Goal: Task Accomplishment & Management: Manage account settings

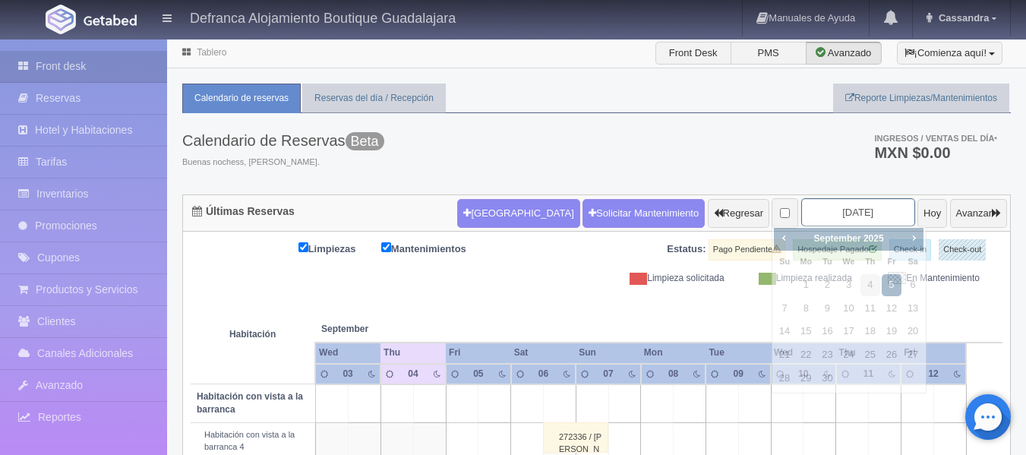
click at [859, 213] on input "2025-09-05" at bounding box center [859, 212] width 114 height 28
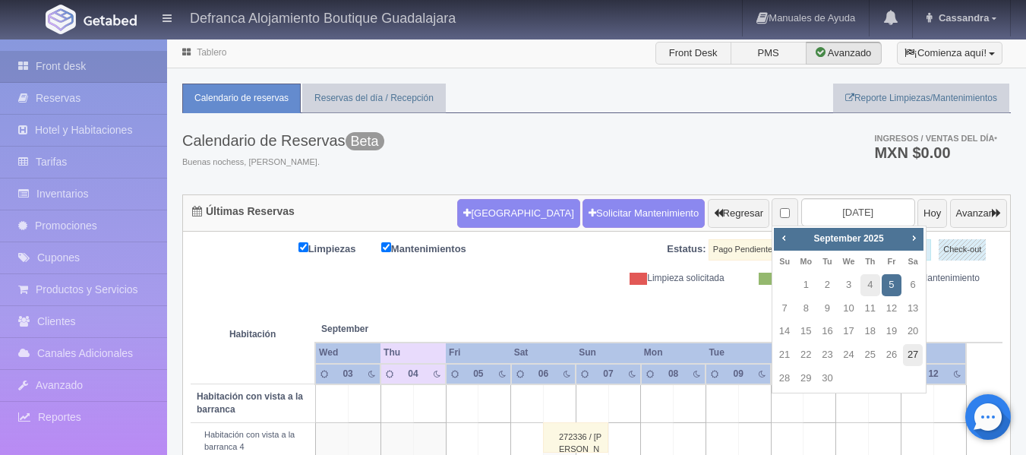
click at [912, 353] on link "27" at bounding box center [913, 355] width 20 height 22
type input "2025-09-27"
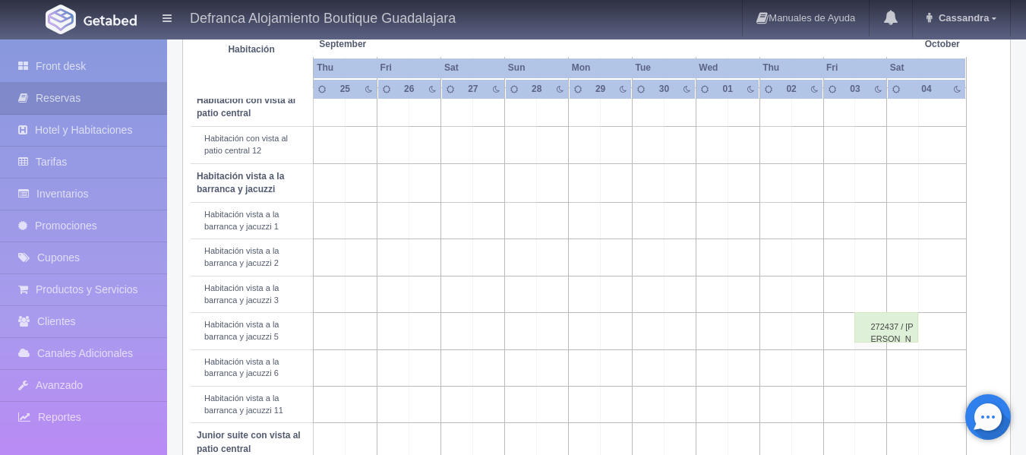
scroll to position [456, 0]
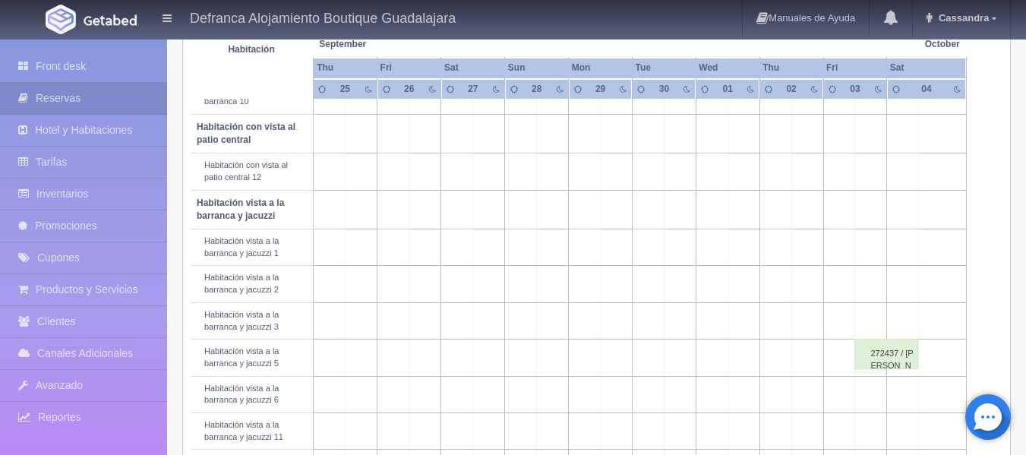
click at [488, 134] on td at bounding box center [489, 134] width 32 height 39
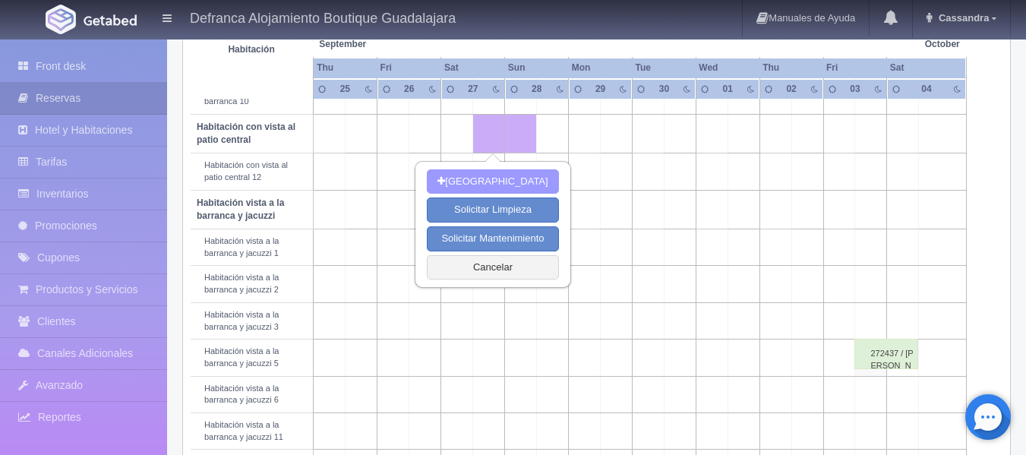
click at [499, 177] on button "[GEOGRAPHIC_DATA]" at bounding box center [492, 181] width 131 height 25
type input "27-09-2025"
type input "28-09-2025"
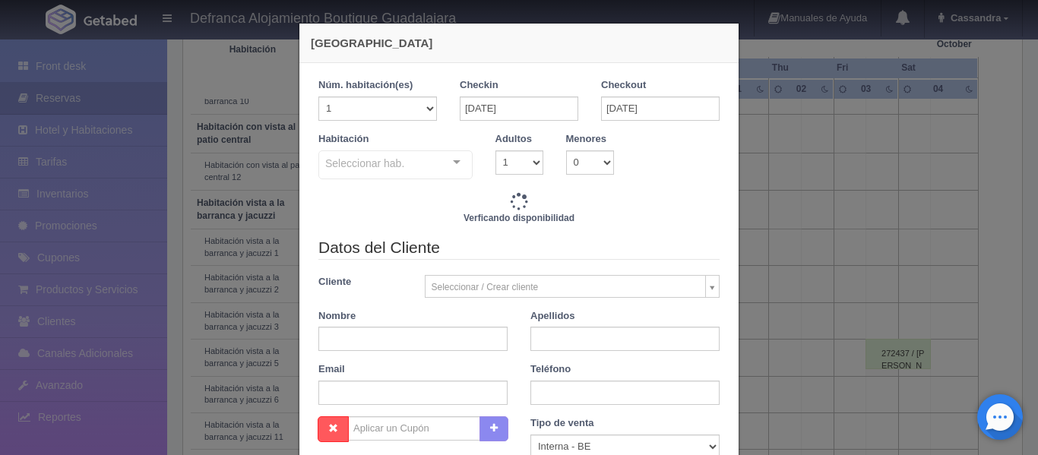
checkbox input "false"
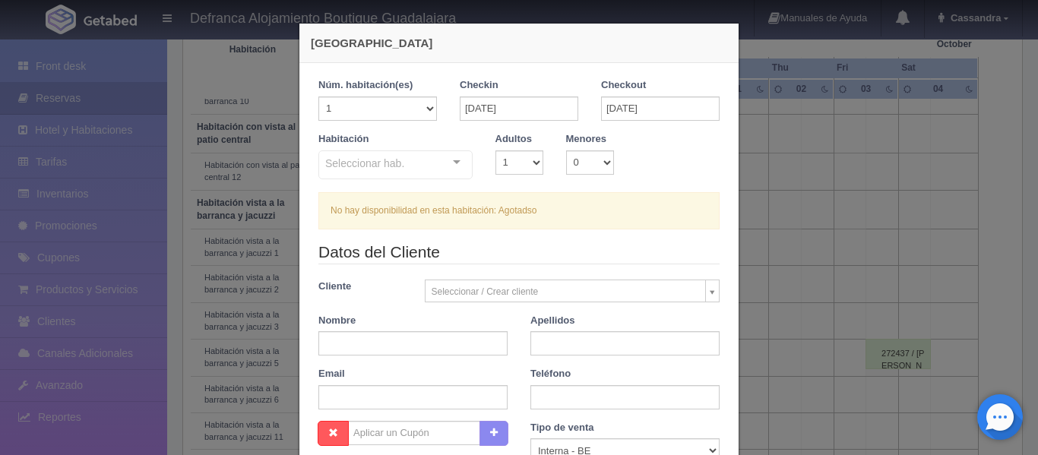
click at [763, 43] on div "Nueva Reserva 1 Núm. habitación(es) 1 2 3 4 5 6 7 8 9 10 11 12 13 14 15 16 17 1…" at bounding box center [519, 227] width 1038 height 455
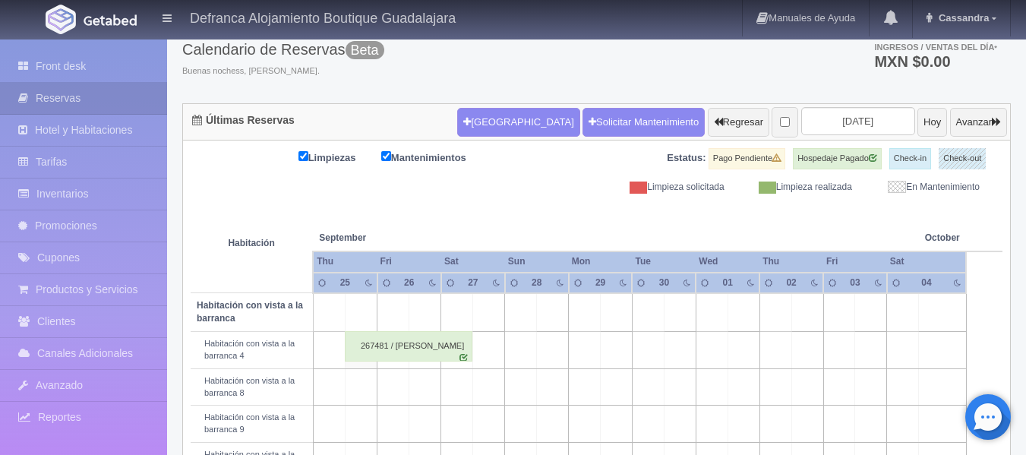
scroll to position [76, 0]
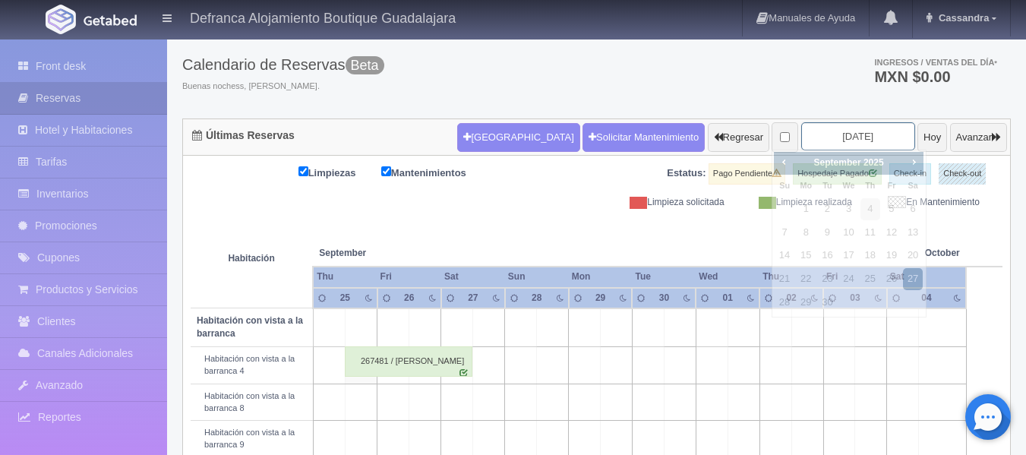
click at [868, 124] on input "2025-09-27" at bounding box center [859, 136] width 114 height 28
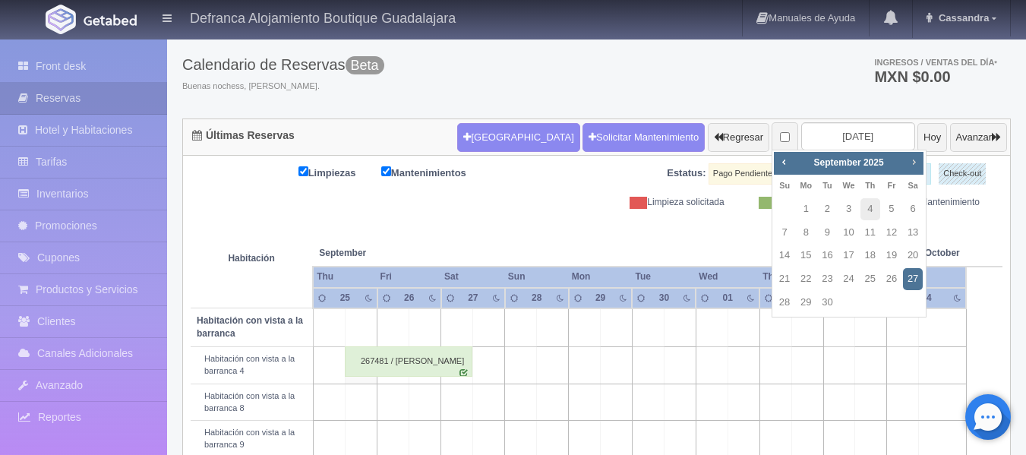
click at [916, 160] on span "Next" at bounding box center [914, 162] width 12 height 12
click at [915, 232] on link "11" at bounding box center [913, 233] width 20 height 22
type input "[DATE]"
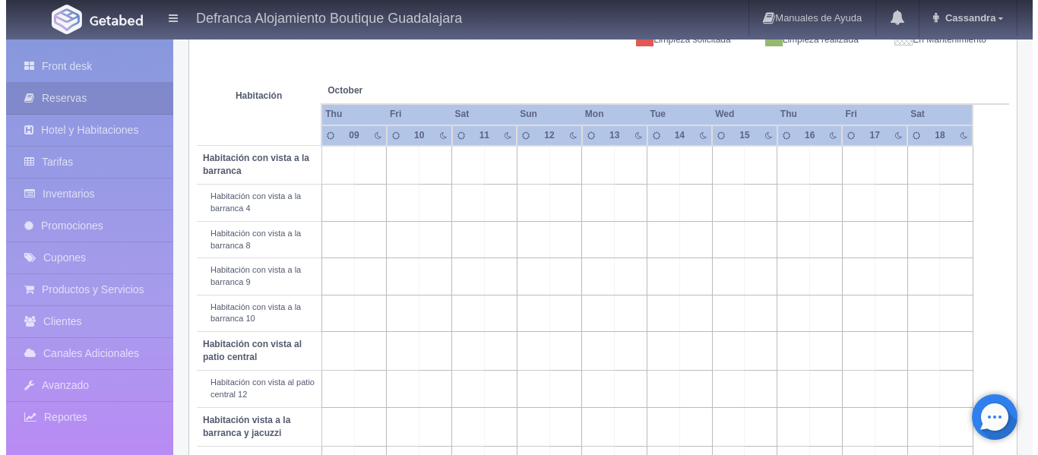
scroll to position [304, 0]
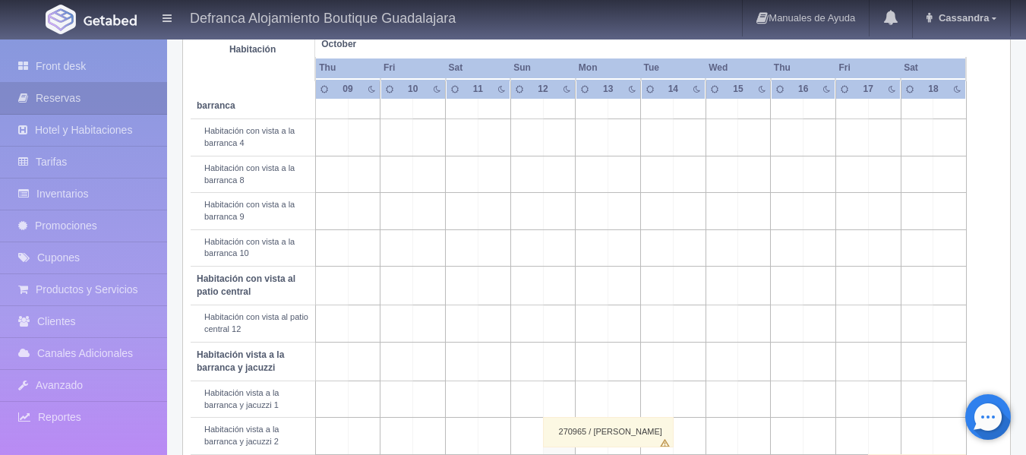
click at [498, 179] on td at bounding box center [494, 174] width 33 height 36
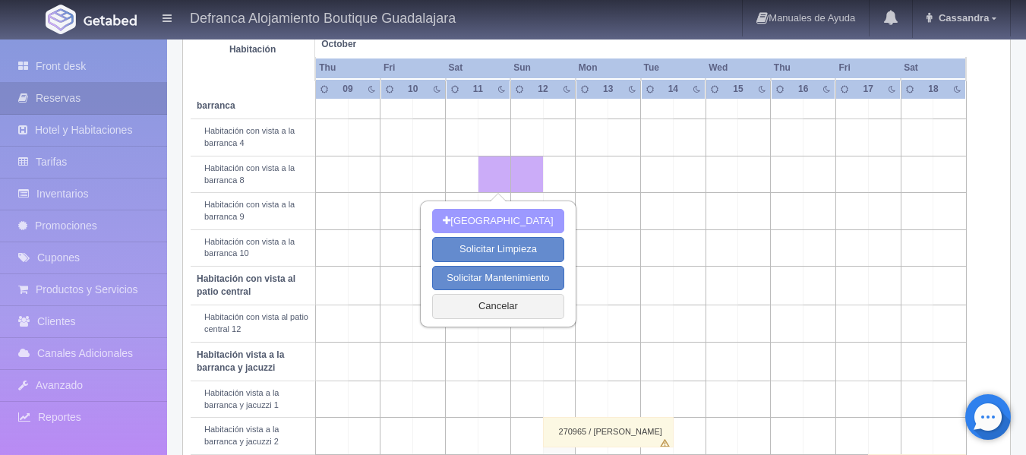
click at [497, 221] on button "[GEOGRAPHIC_DATA]" at bounding box center [497, 221] width 131 height 25
type input "11-10-2025"
type input "12-10-2025"
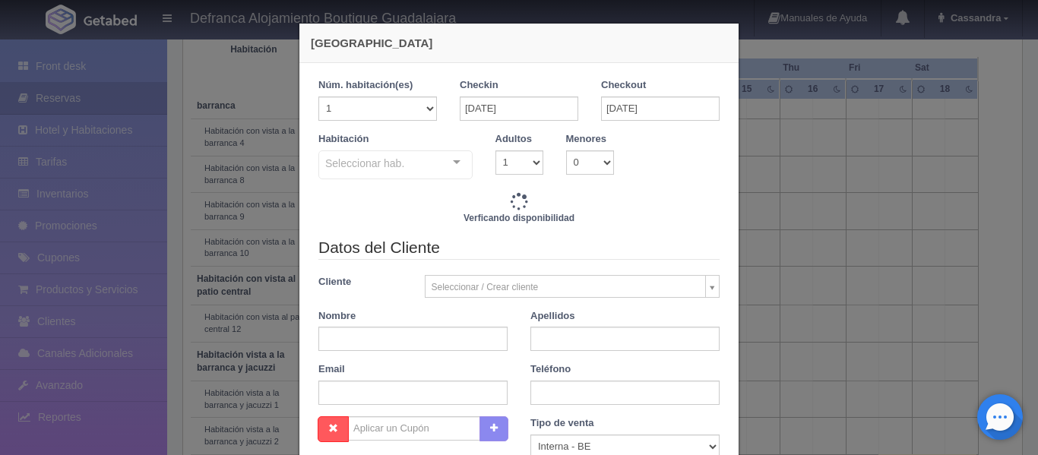
checkbox input "false"
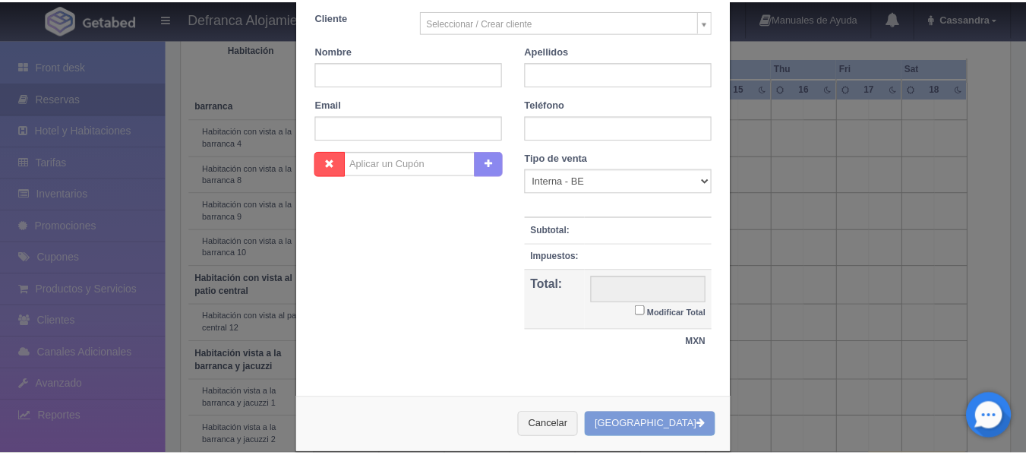
scroll to position [292, 0]
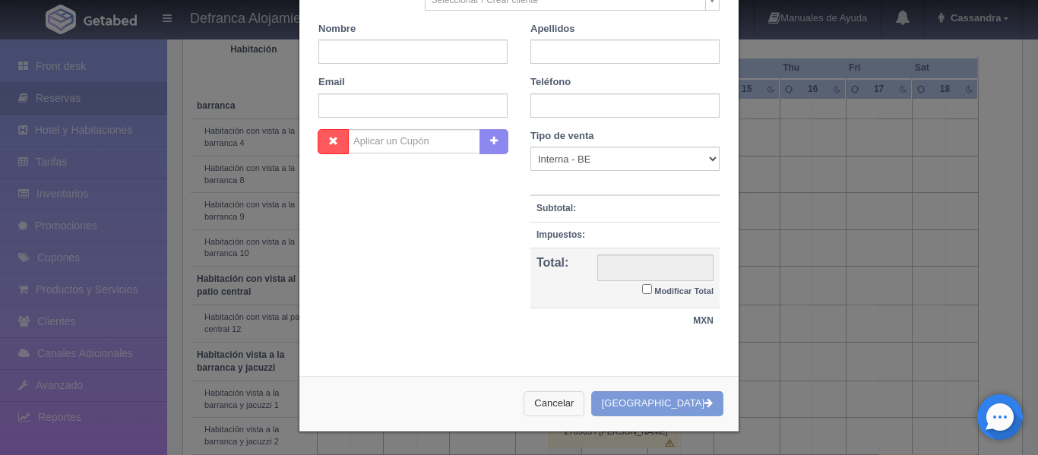
click at [584, 403] on button "Cancelar" at bounding box center [553, 403] width 61 height 25
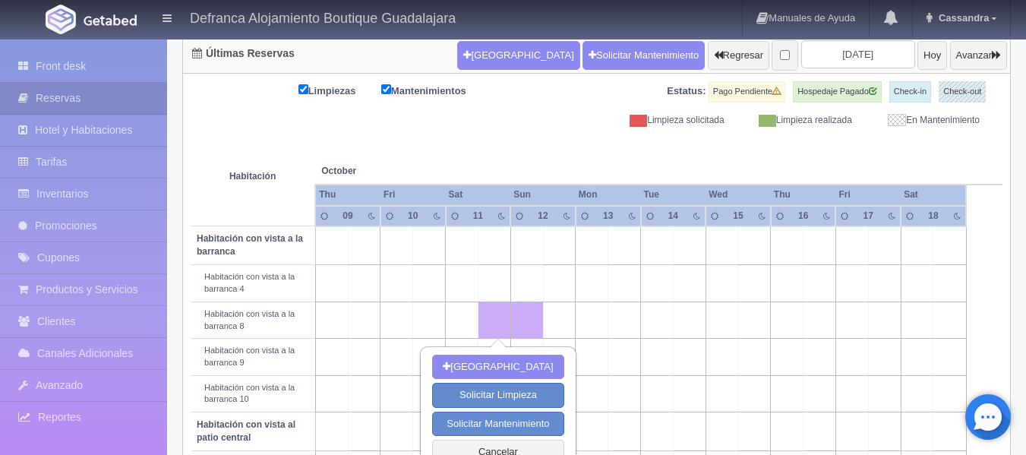
scroll to position [152, 0]
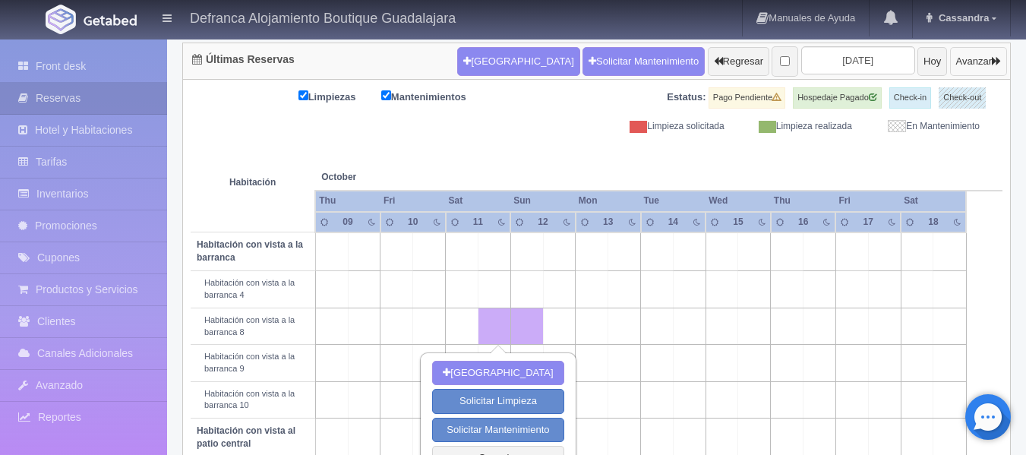
click at [993, 59] on icon "button" at bounding box center [996, 61] width 9 height 10
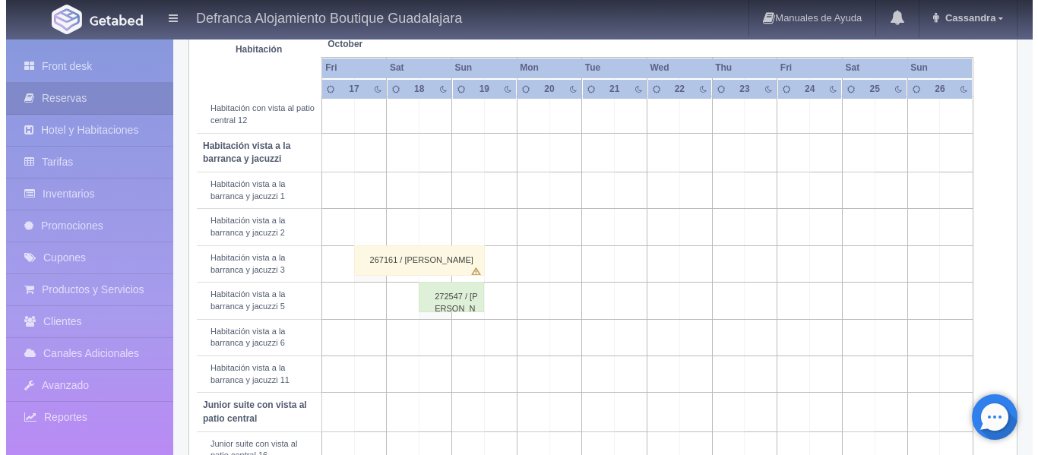
scroll to position [532, 0]
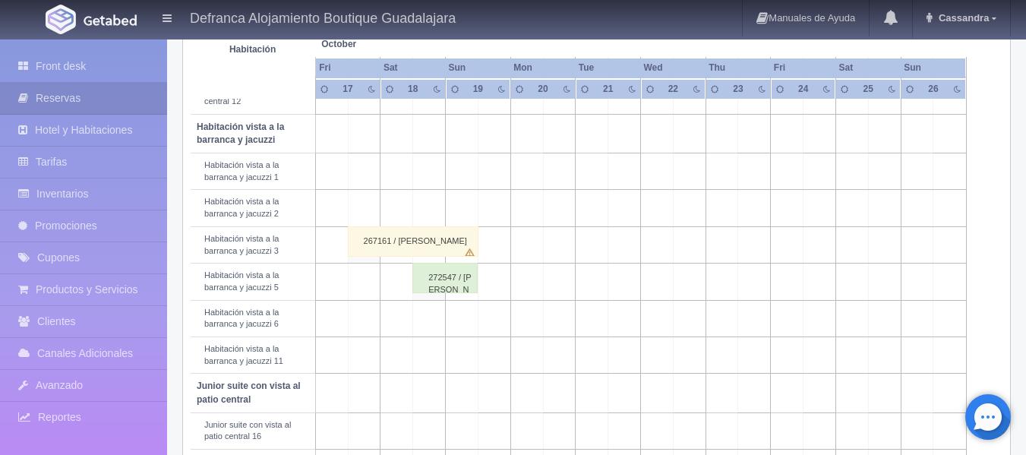
click at [425, 318] on td at bounding box center [429, 318] width 33 height 36
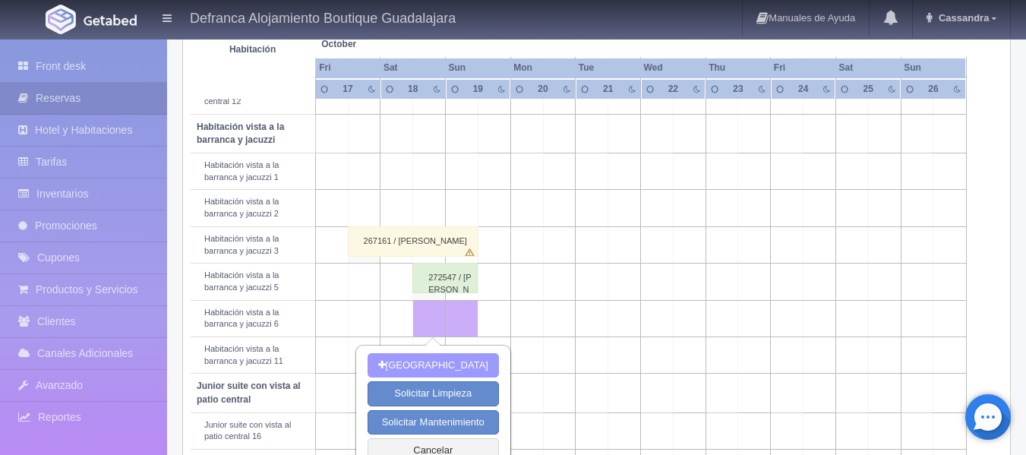
click at [435, 365] on button "[GEOGRAPHIC_DATA]" at bounding box center [433, 365] width 131 height 25
type input "18-10-2025"
type input "19-10-2025"
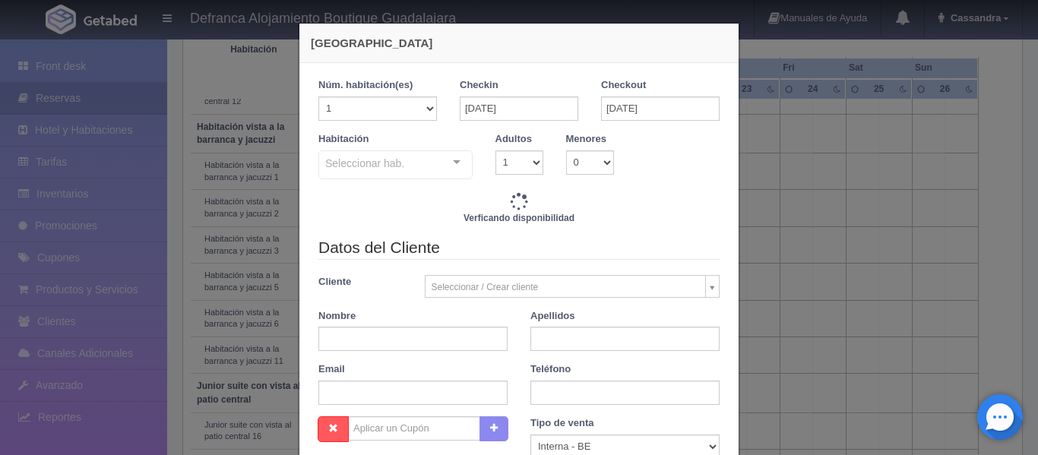
checkbox input "false"
type input "8395.00"
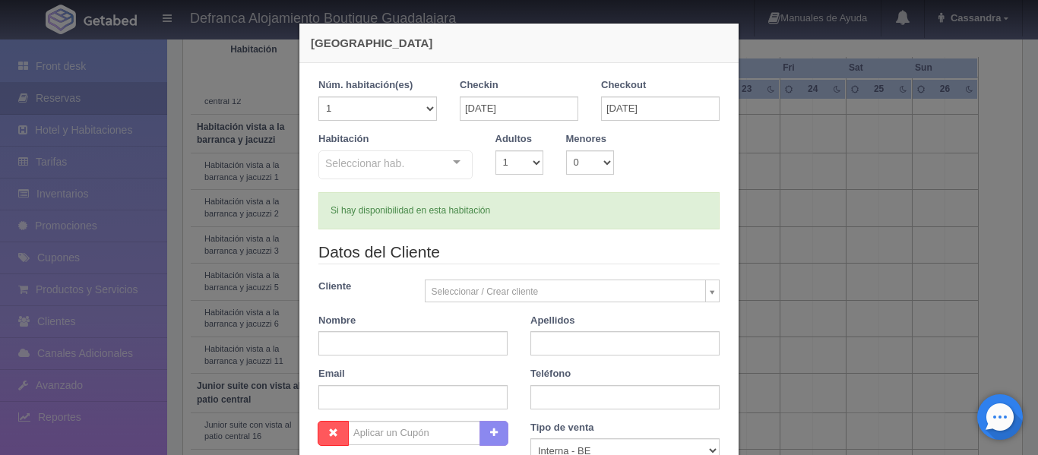
checkbox input "false"
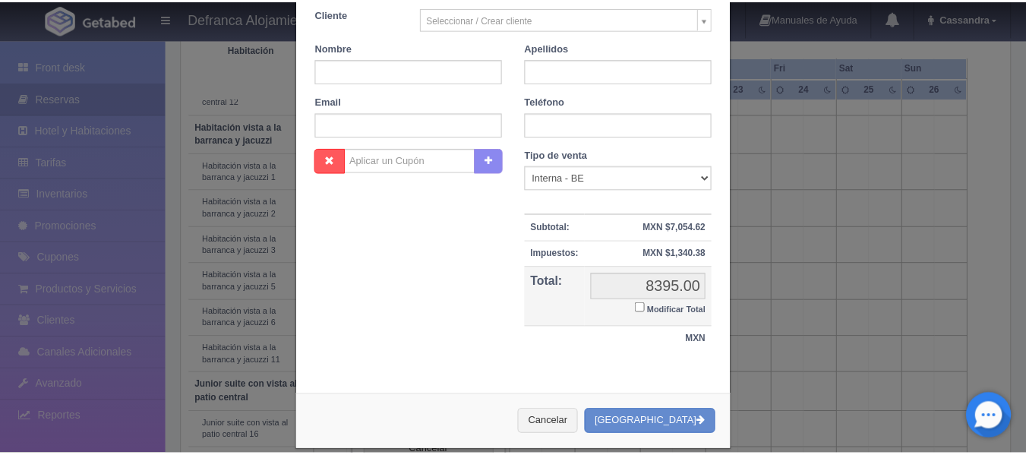
scroll to position [292, 0]
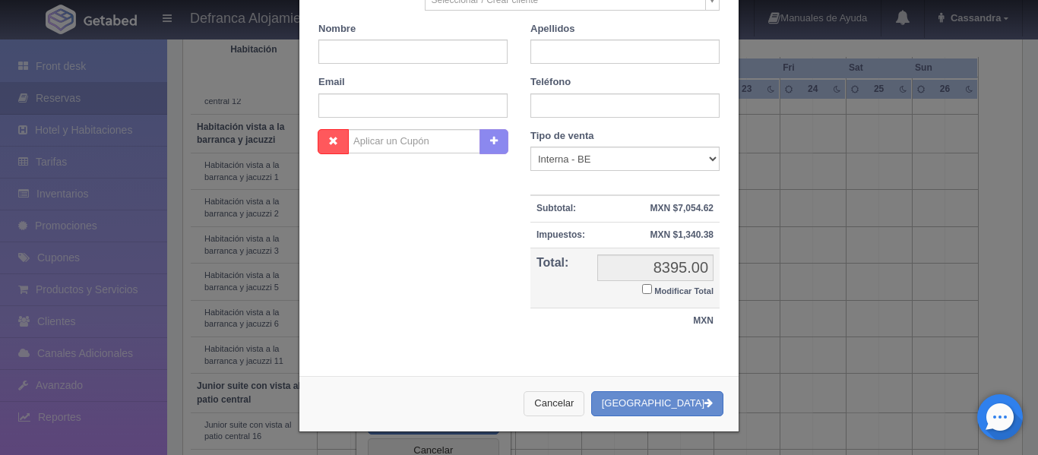
click at [584, 403] on button "Cancelar" at bounding box center [553, 403] width 61 height 25
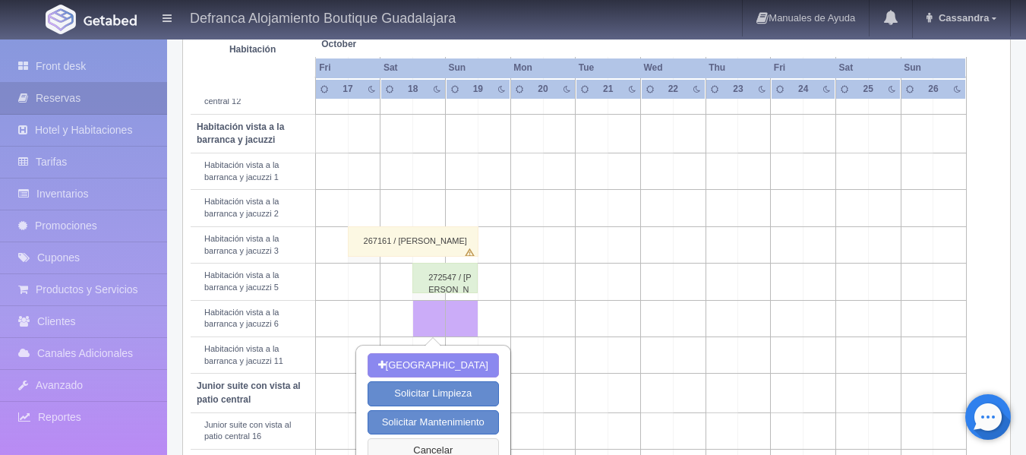
click at [423, 451] on button "Cancelar" at bounding box center [433, 450] width 131 height 25
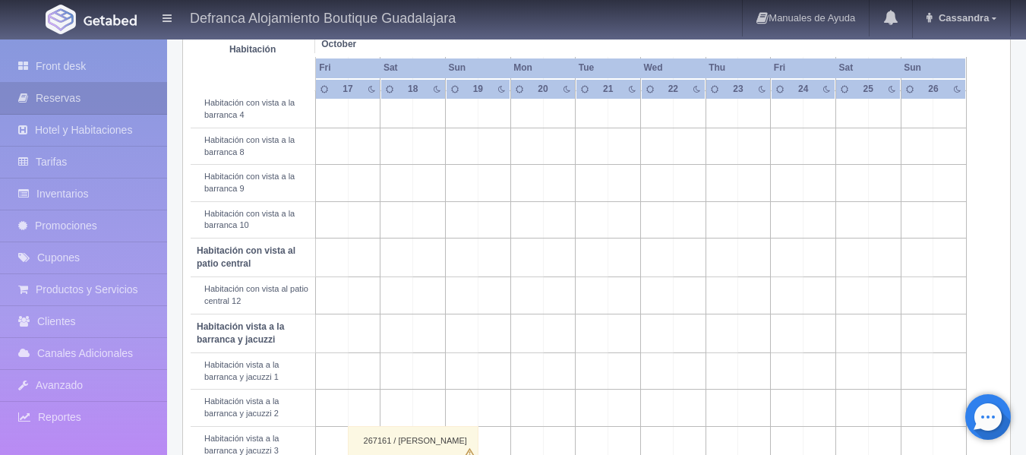
scroll to position [152, 0]
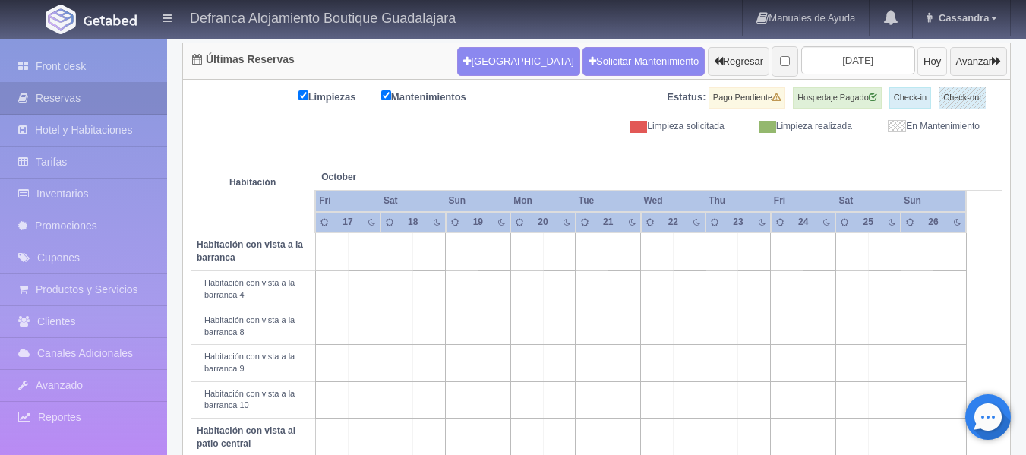
click at [918, 66] on button "Hoy" at bounding box center [933, 61] width 30 height 29
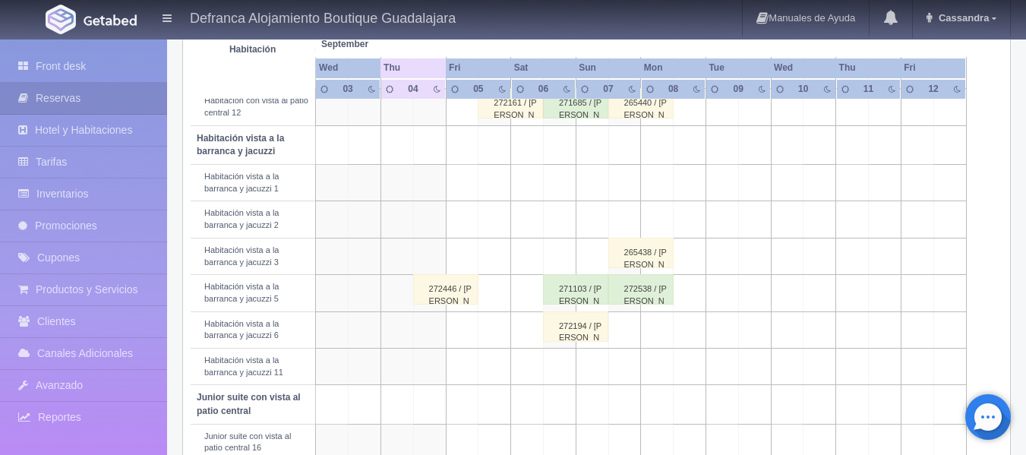
scroll to position [532, 0]
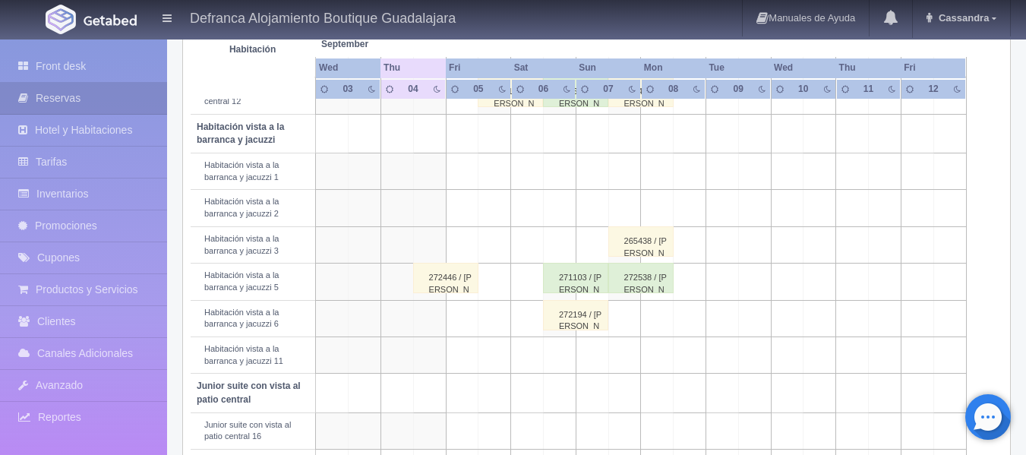
click at [439, 286] on div "272446 / [PERSON_NAME]" at bounding box center [445, 278] width 65 height 30
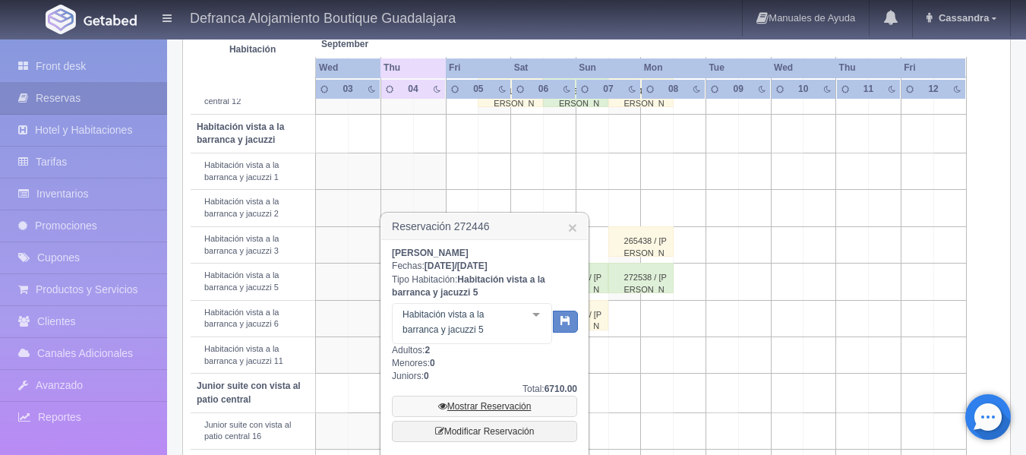
click at [477, 406] on link "Mostrar Reservación" at bounding box center [484, 406] width 185 height 21
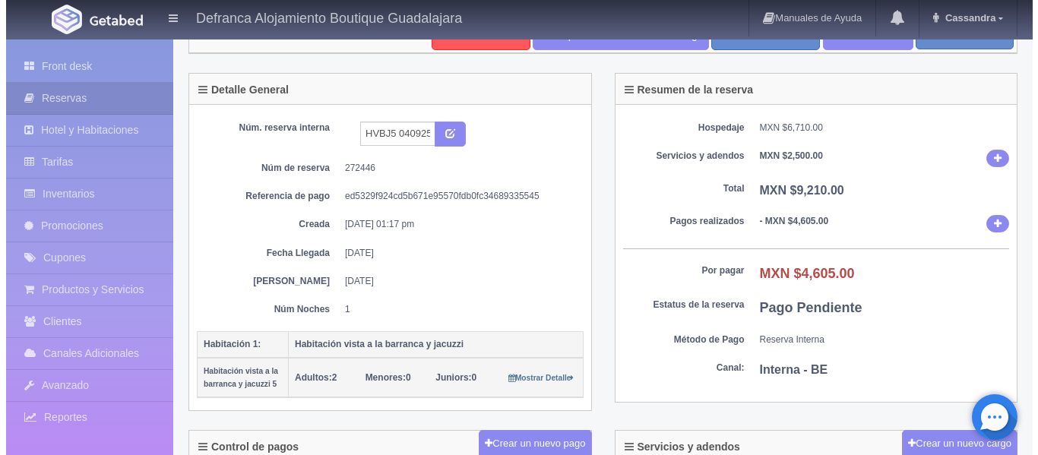
scroll to position [380, 0]
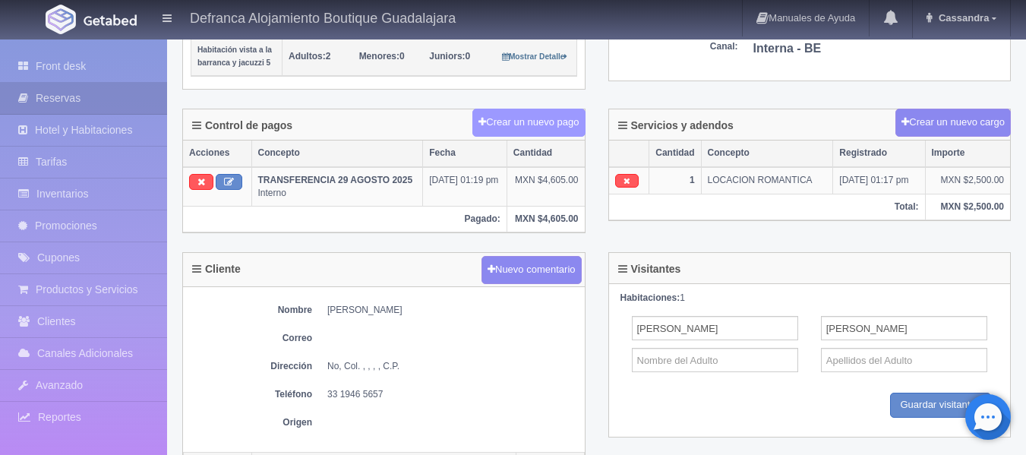
click at [549, 129] on button "Crear un nuevo pago" at bounding box center [529, 123] width 112 height 28
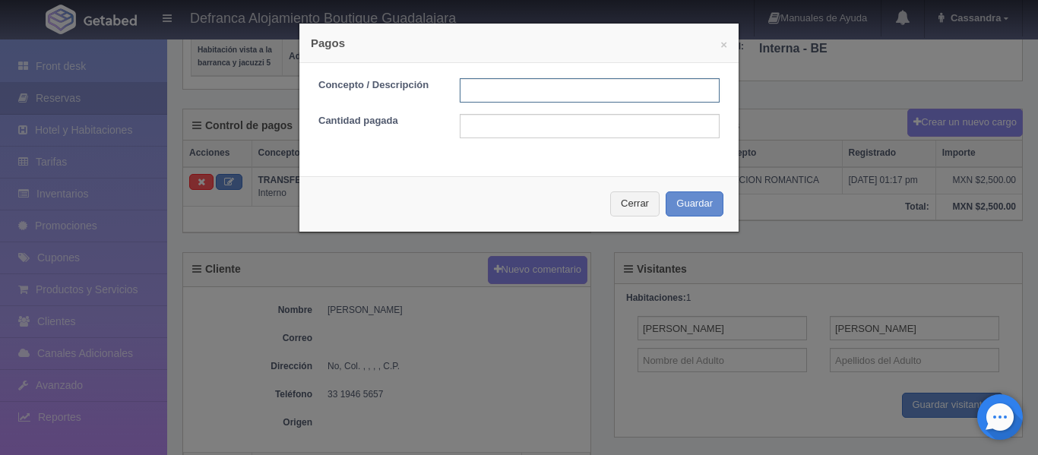
click at [550, 88] on input "text" at bounding box center [590, 90] width 260 height 24
type input "EFECTIVO"
click at [546, 122] on input "text" at bounding box center [590, 126] width 260 height 24
type input "1000"
click at [691, 201] on button "Guardar" at bounding box center [695, 203] width 58 height 25
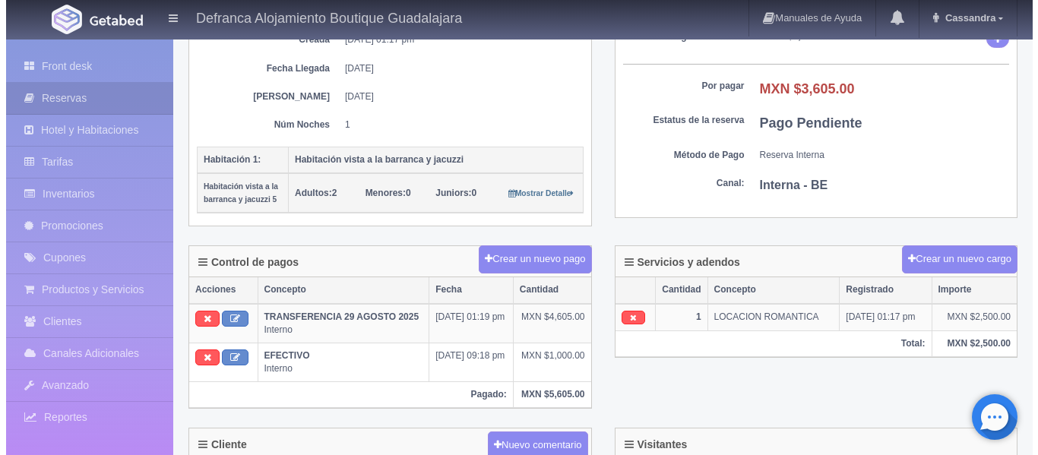
scroll to position [228, 0]
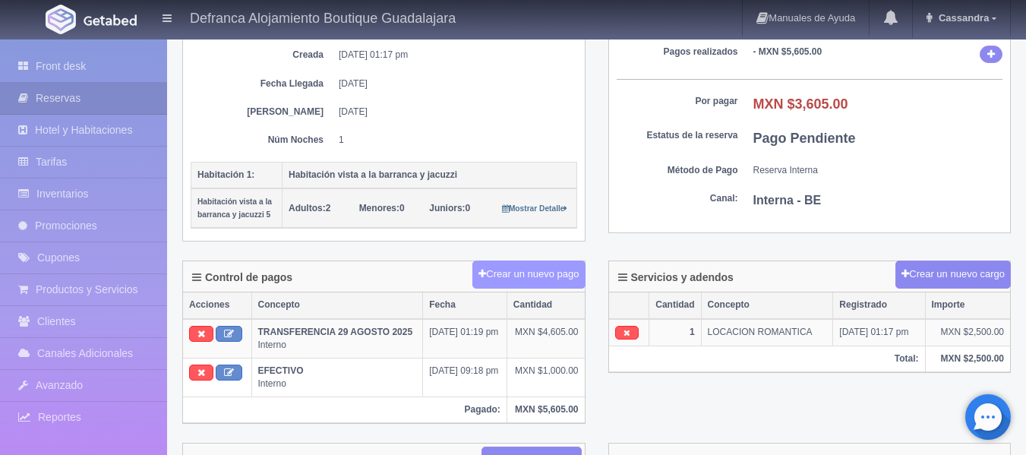
click at [522, 266] on button "Crear un nuevo pago" at bounding box center [529, 275] width 112 height 28
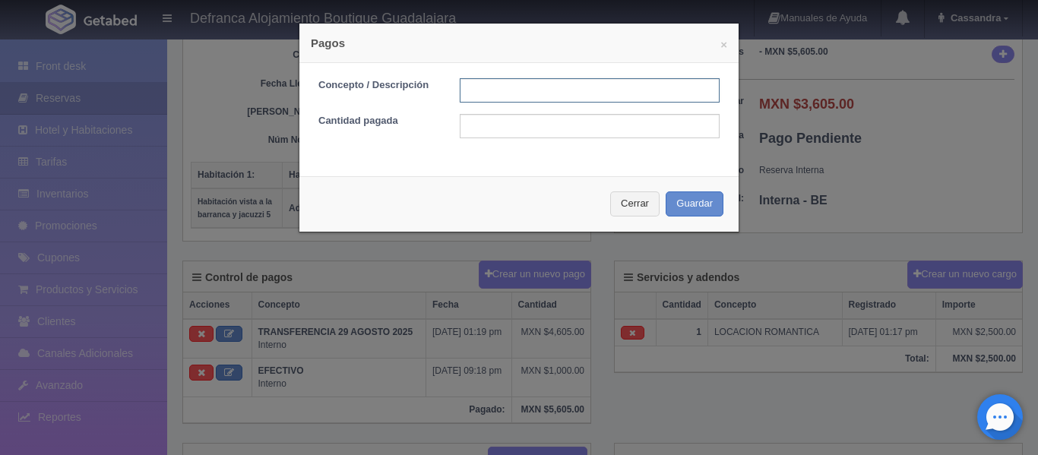
click at [514, 95] on input "text" at bounding box center [590, 90] width 260 height 24
type input "TARJETA DE CREDITO"
click at [495, 125] on input "text" at bounding box center [590, 126] width 260 height 24
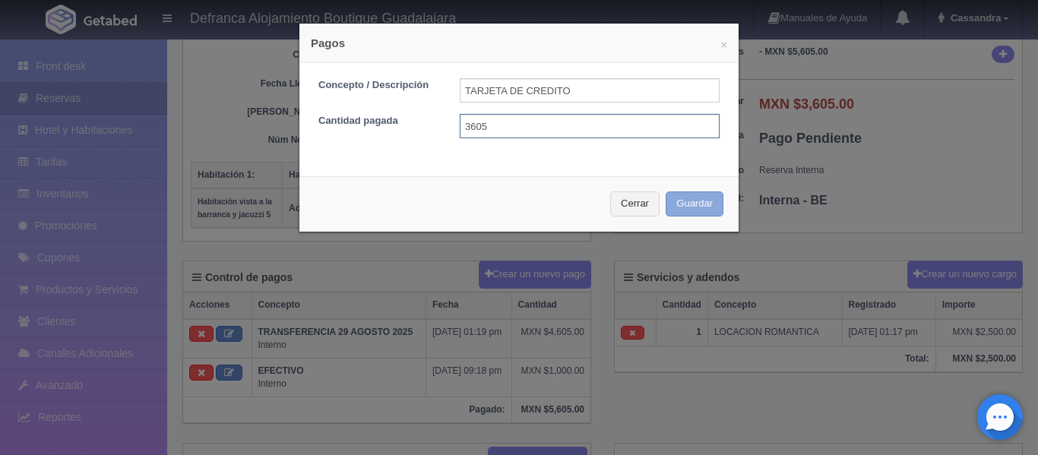
type input "3605"
click at [708, 210] on button "Guardar" at bounding box center [695, 203] width 58 height 25
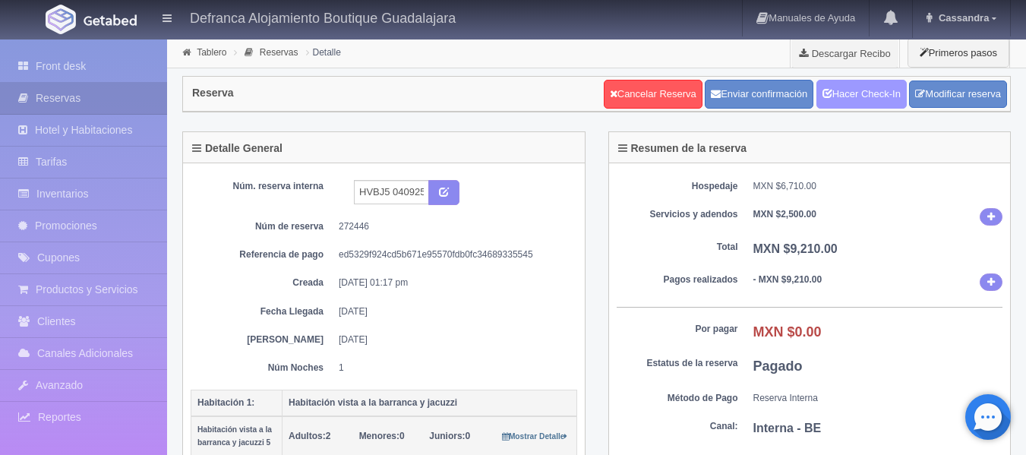
click at [881, 93] on link "Hacer Check-In" at bounding box center [862, 94] width 90 height 29
click at [200, 54] on link "Tablero" at bounding box center [212, 52] width 30 height 11
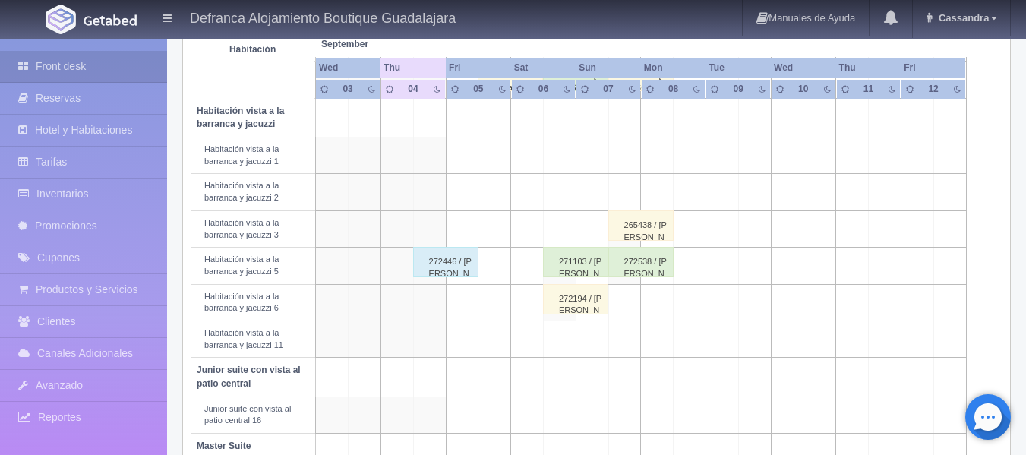
scroll to position [456, 0]
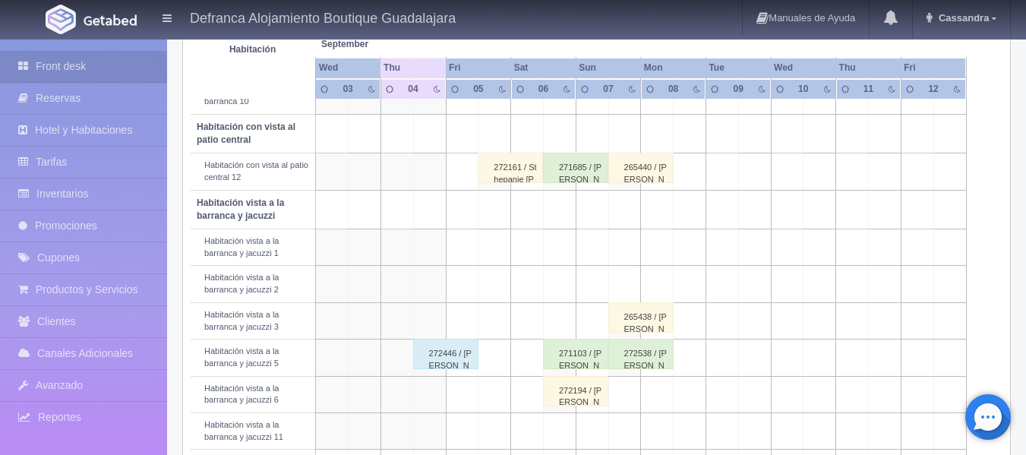
click at [493, 177] on div "272161 / Sthepanie Melissa Martínez Rosales" at bounding box center [510, 168] width 65 height 30
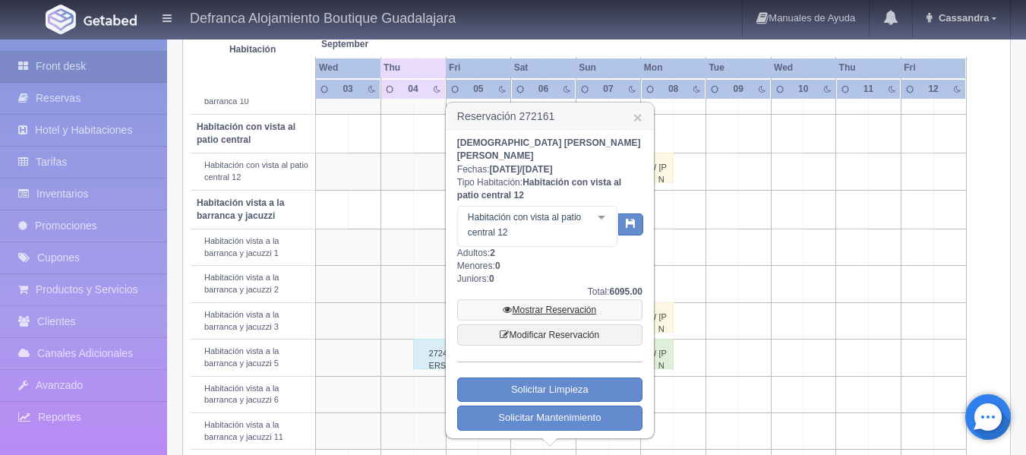
click at [536, 299] on link "Mostrar Reservación" at bounding box center [549, 309] width 185 height 21
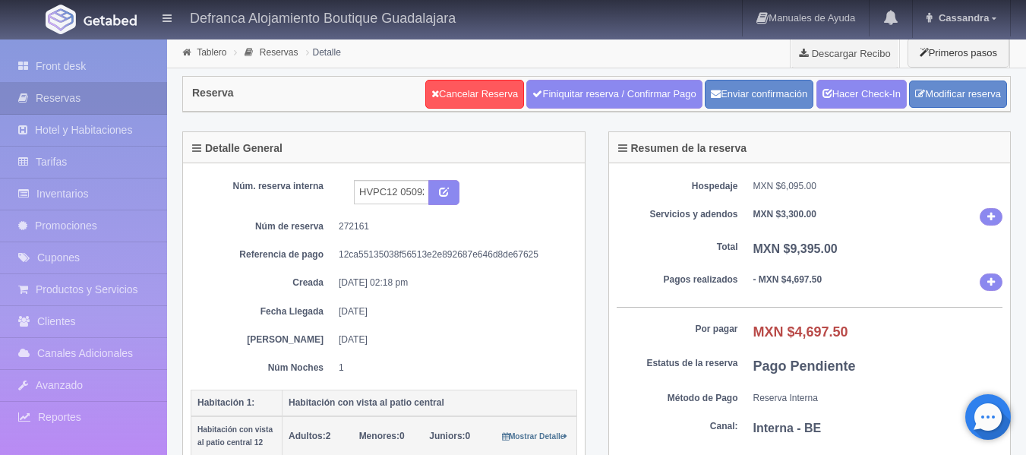
click at [489, 190] on div "HVPC12 050925-060925" at bounding box center [453, 193] width 220 height 26
click at [201, 49] on link "Tablero" at bounding box center [212, 52] width 30 height 11
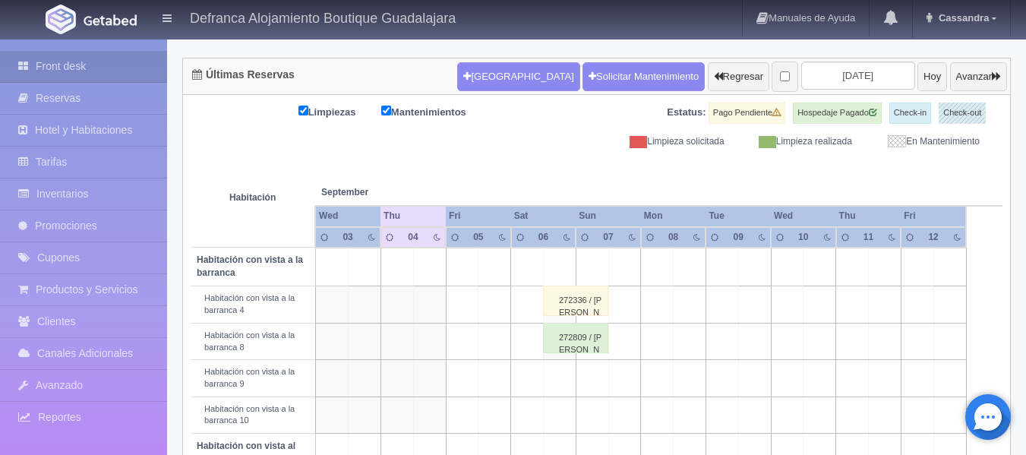
scroll to position [163, 0]
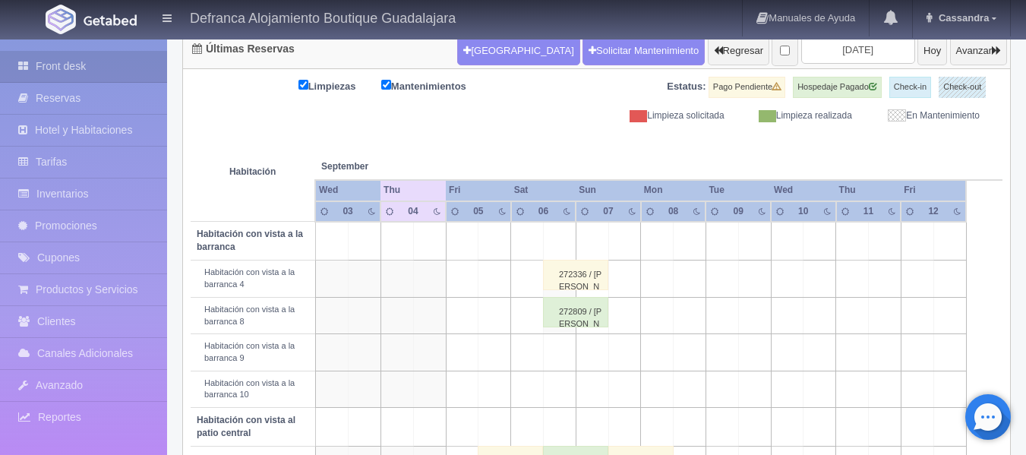
click at [499, 309] on td at bounding box center [495, 315] width 33 height 36
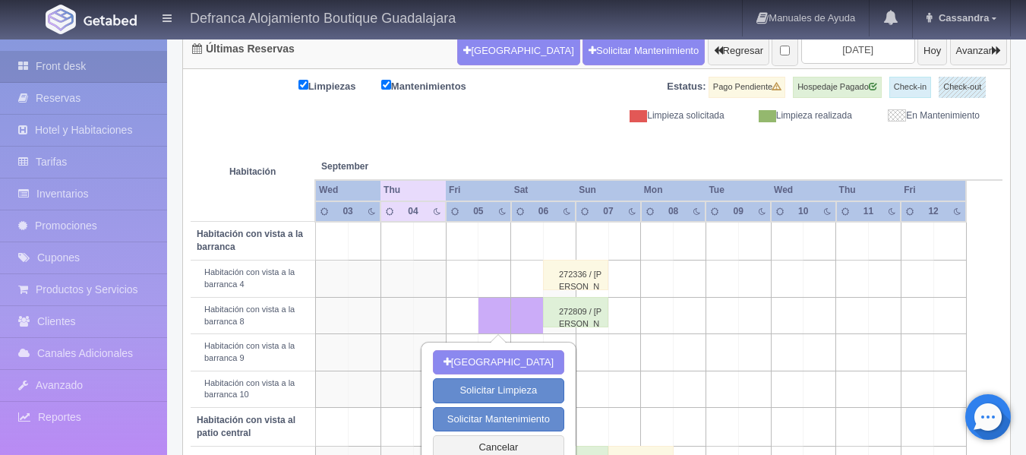
click at [544, 135] on th at bounding box center [591, 151] width 97 height 58
click at [494, 447] on button "Cancelar" at bounding box center [498, 447] width 131 height 25
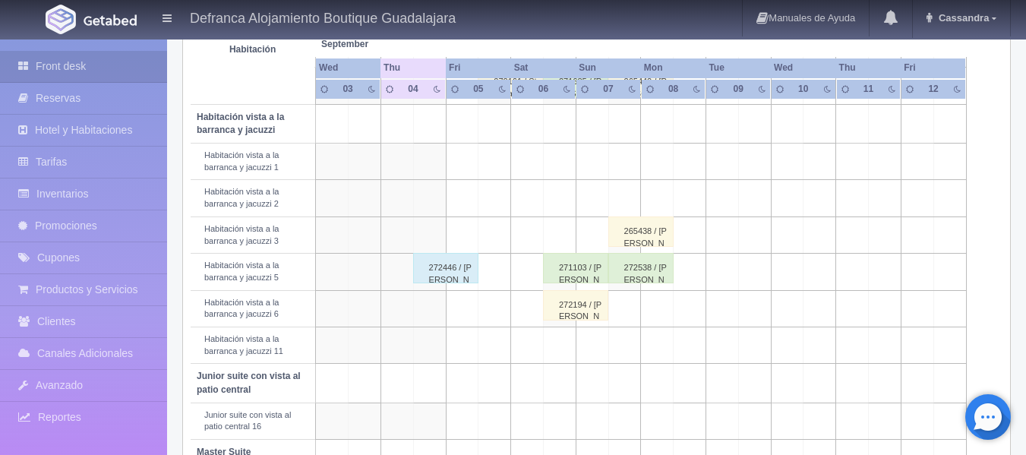
scroll to position [542, 0]
click at [566, 278] on div "271103 / [PERSON_NAME]" at bounding box center [575, 267] width 65 height 30
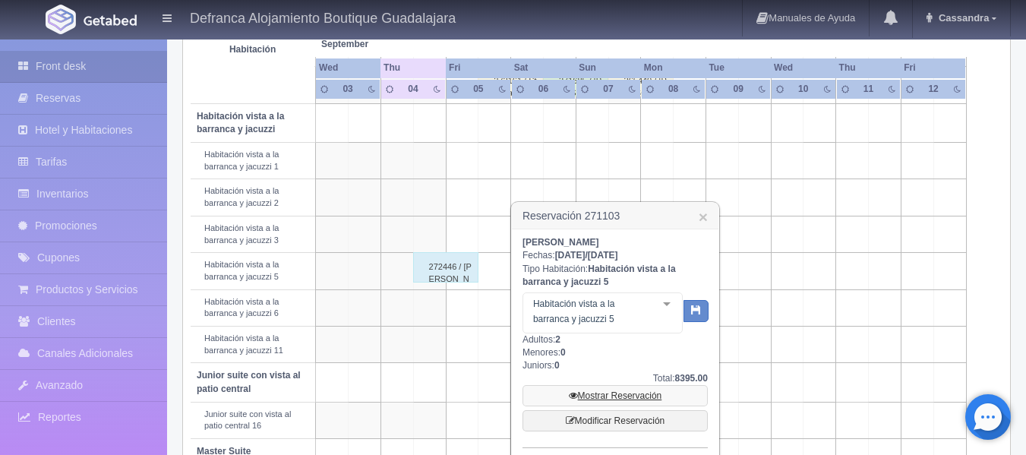
click at [612, 394] on link "Mostrar Reservación" at bounding box center [615, 395] width 185 height 21
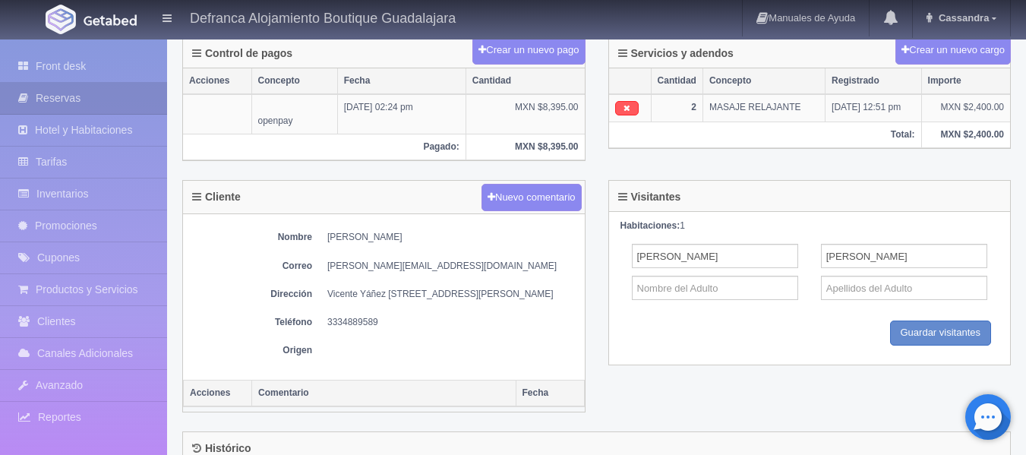
scroll to position [456, 0]
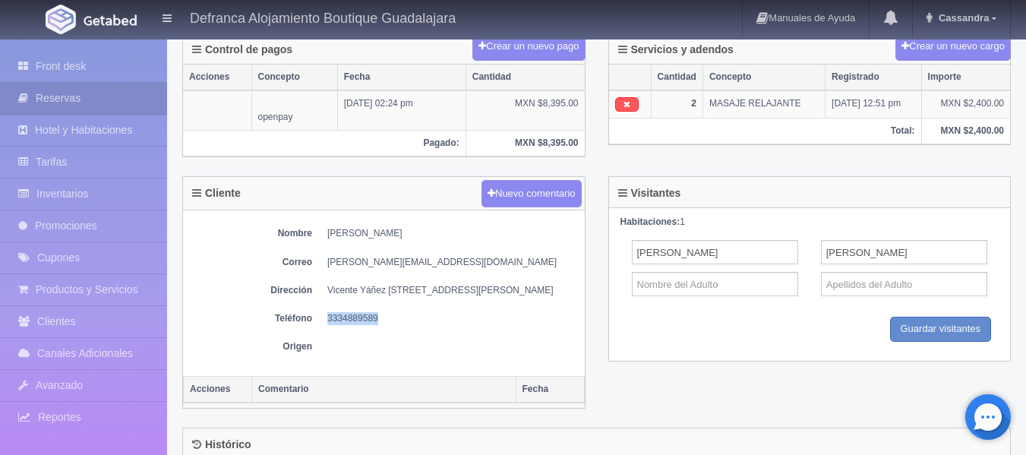
drag, startPoint x: 328, startPoint y: 332, endPoint x: 382, endPoint y: 326, distance: 54.3
click at [382, 325] on dd "3334889589" at bounding box center [452, 318] width 250 height 13
copy dd "3334889589"
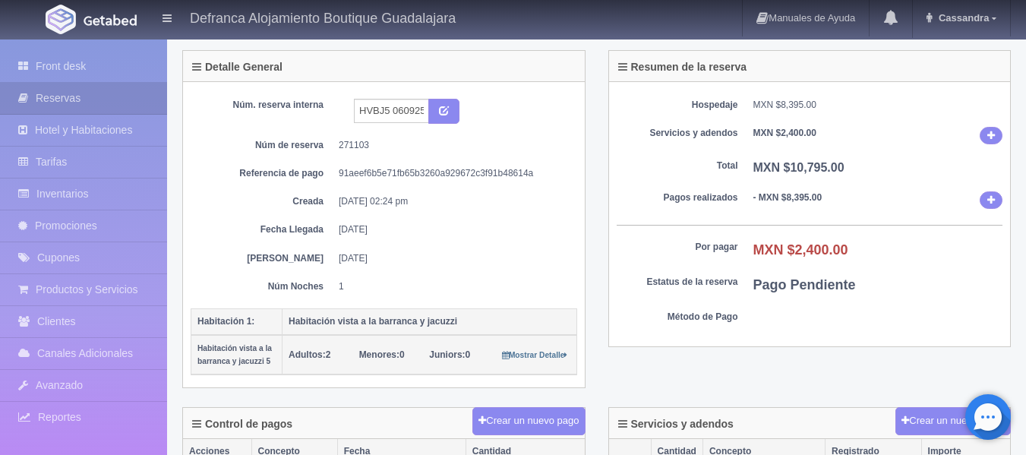
scroll to position [76, 0]
